Goal: Task Accomplishment & Management: Manage account settings

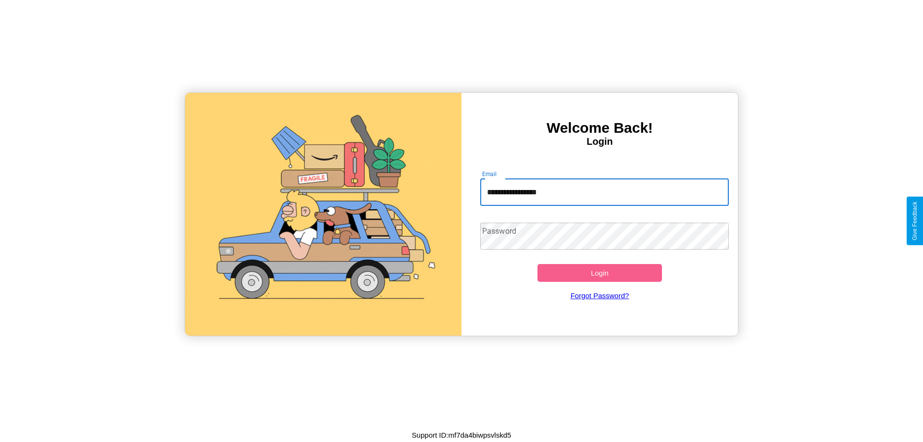
type input "**********"
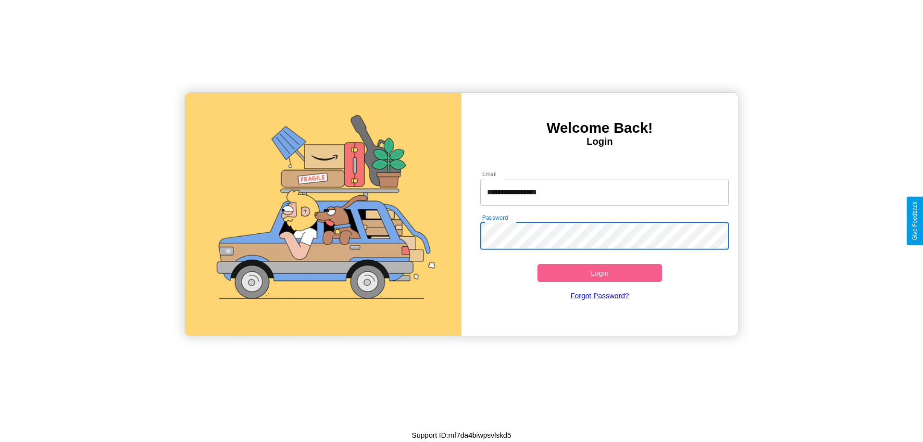
click at [599, 273] on button "Login" at bounding box center [599, 273] width 124 height 18
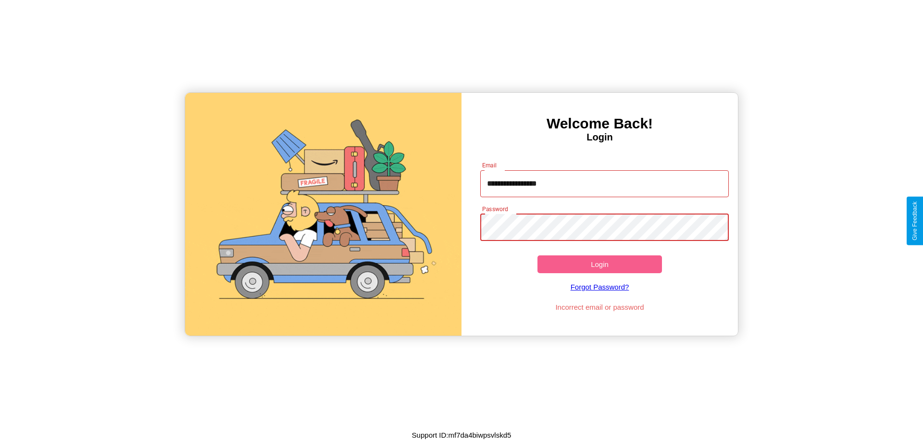
click at [599, 264] on button "Login" at bounding box center [599, 264] width 124 height 18
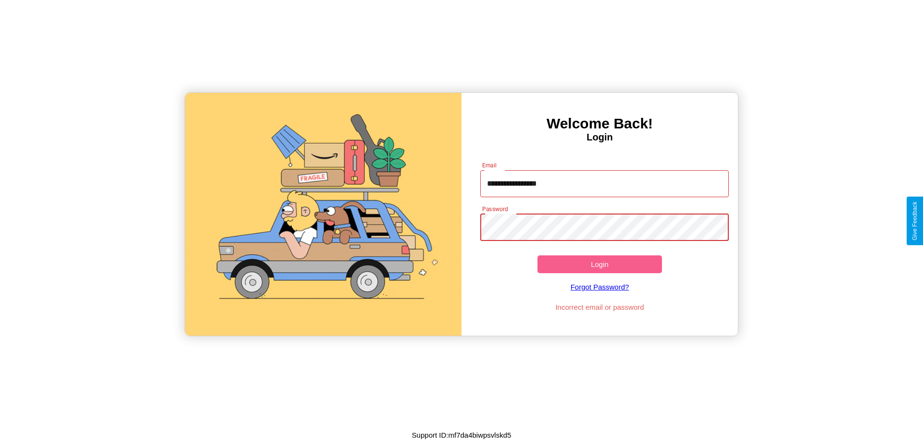
click at [599, 264] on button "Login" at bounding box center [599, 264] width 124 height 18
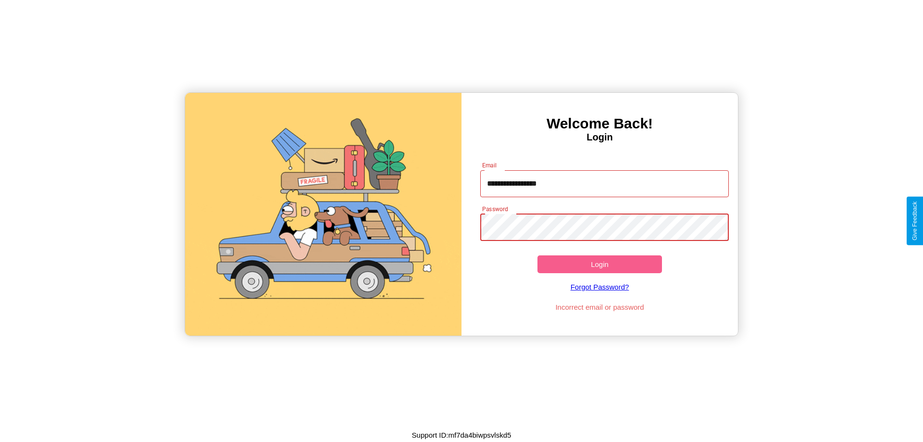
click at [599, 264] on button "Login" at bounding box center [599, 264] width 124 height 18
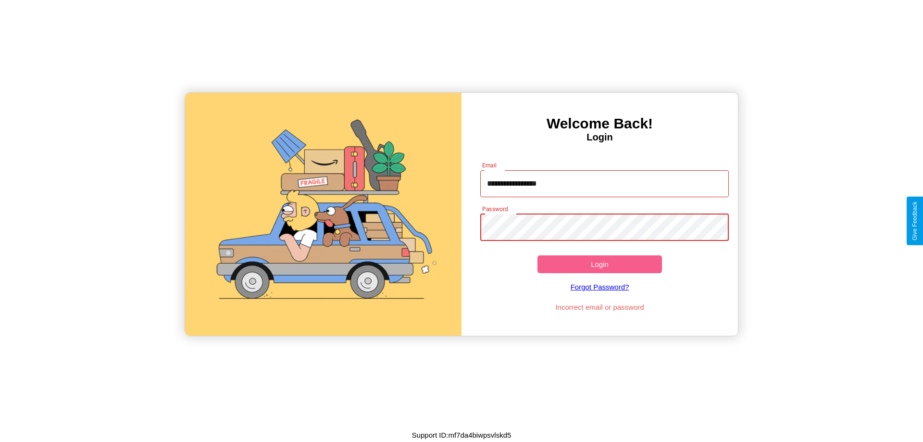
click at [599, 264] on button "Login" at bounding box center [599, 264] width 124 height 18
